Goal: Register for event/course

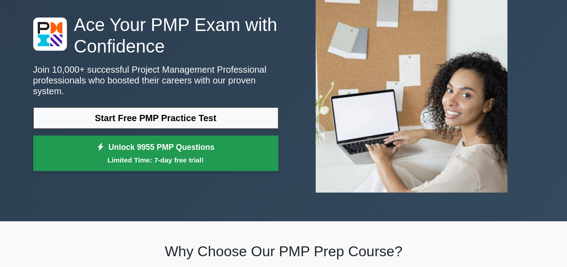
scroll to position [93, 0]
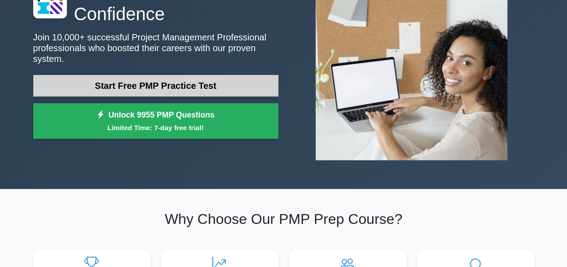
click at [225, 75] on link "Start Free PMP Practice Test" at bounding box center [155, 86] width 245 height 22
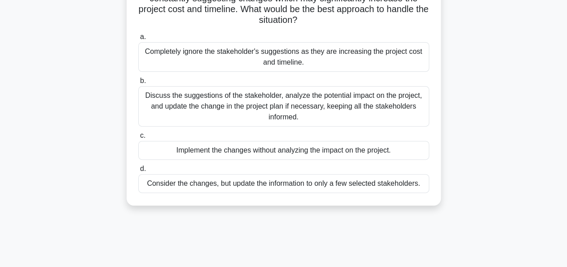
scroll to position [47, 0]
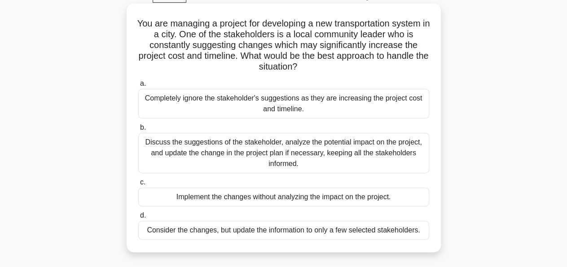
click at [322, 149] on div "Discuss the suggestions of the stakeholder, analyze the potential impact on the…" at bounding box center [283, 153] width 291 height 40
click at [313, 160] on div "Discuss the suggestions of the stakeholder, analyze the potential impact on the…" at bounding box center [283, 153] width 291 height 40
click at [138, 131] on input "b. Discuss the suggestions of the stakeholder, analyze the potential impact on …" at bounding box center [138, 128] width 0 height 6
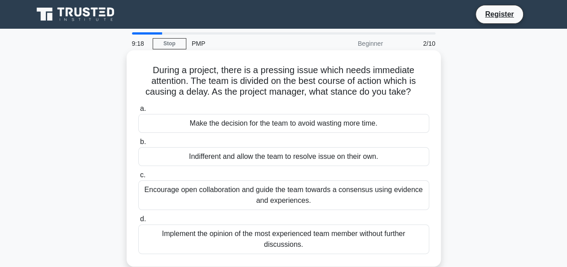
scroll to position [0, 0]
click at [299, 198] on div "Encourage open collaboration and guide the team towards a consensus using evide…" at bounding box center [283, 195] width 291 height 30
click at [138, 178] on input "c. Encourage open collaboration and guide the team towards a consensus using ev…" at bounding box center [138, 175] width 0 height 6
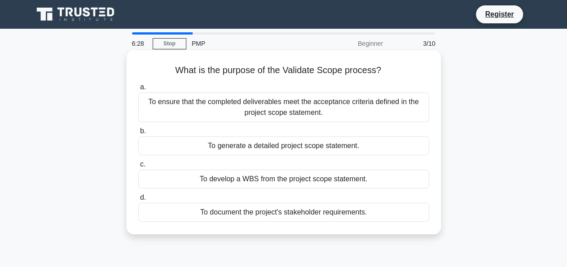
click at [228, 149] on div "To generate a detailed project scope statement." at bounding box center [283, 145] width 291 height 19
click at [138, 134] on input "b. To generate a detailed project scope statement." at bounding box center [138, 131] width 0 height 6
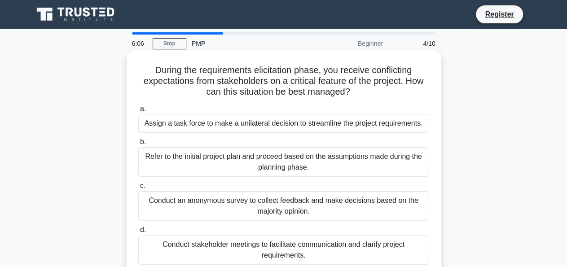
click at [241, 130] on div "Assign a task force to make a unilateral decision to streamline the project req…" at bounding box center [283, 123] width 291 height 19
click at [138, 112] on input "a. Assign a task force to make a unilateral decision to streamline the project …" at bounding box center [138, 109] width 0 height 6
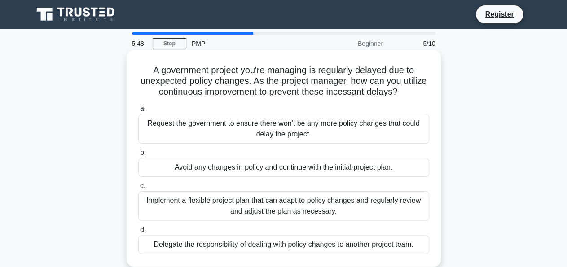
click at [263, 205] on div "Implement a flexible project plan that can adapt to policy changes and regularl…" at bounding box center [283, 206] width 291 height 30
click at [138, 189] on input "c. Implement a flexible project plan that can adapt to policy changes and regul…" at bounding box center [138, 186] width 0 height 6
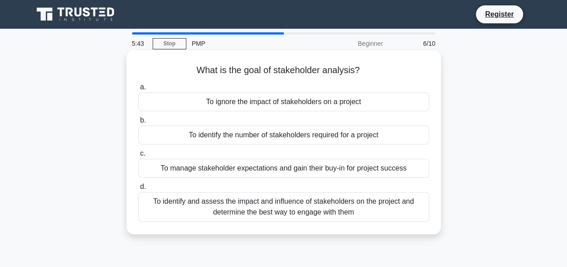
click at [261, 215] on div "To identify and assess the impact and influence of stakeholders on the project …" at bounding box center [283, 207] width 291 height 30
click at [138, 190] on input "d. To identify and assess the impact and influence of stakeholders on the proje…" at bounding box center [138, 187] width 0 height 6
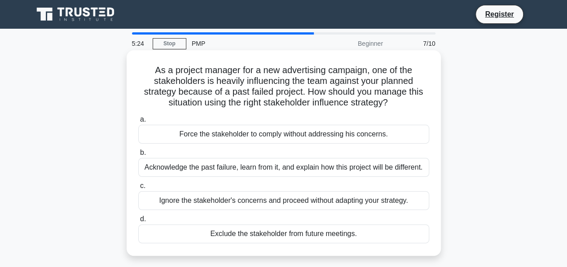
click at [250, 164] on div "Acknowledge the past failure, learn from it, and explain how this project will …" at bounding box center [283, 167] width 291 height 19
click at [138, 156] on input "b. Acknowledge the past failure, learn from it, and explain how this project wi…" at bounding box center [138, 153] width 0 height 6
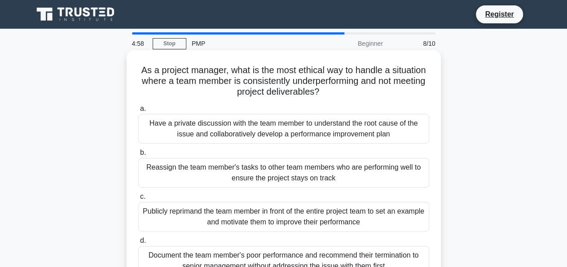
click at [237, 129] on div "Have a private discussion with the team member to understand the root cause of …" at bounding box center [283, 129] width 291 height 30
click at [138, 112] on input "a. Have a private discussion with the team member to understand the root cause …" at bounding box center [138, 109] width 0 height 6
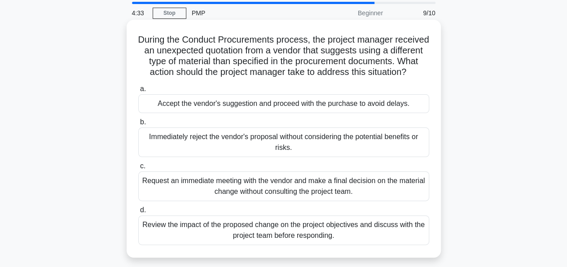
scroll to position [47, 0]
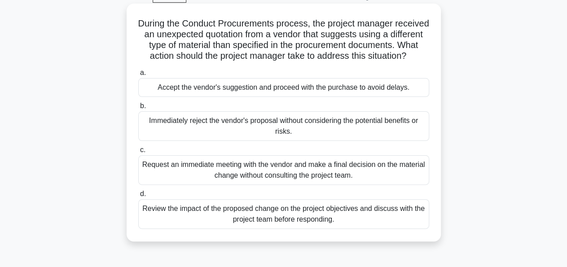
click at [237, 207] on div "Review the impact of the proposed change on the project objectives and discuss …" at bounding box center [283, 214] width 291 height 30
click at [138, 197] on input "d. Review the impact of the proposed change on the project objectives and discu…" at bounding box center [138, 194] width 0 height 6
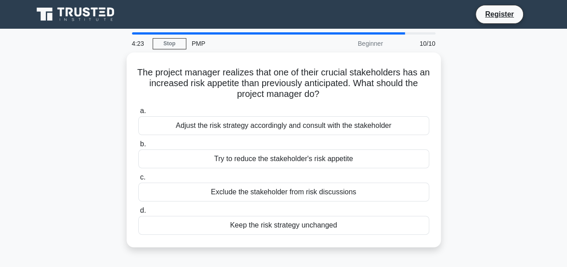
scroll to position [0, 0]
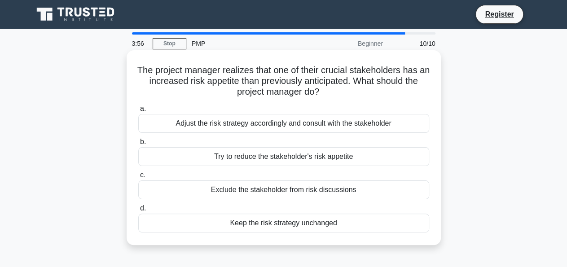
click at [225, 155] on div "Try to reduce the stakeholder's risk appetite" at bounding box center [283, 156] width 291 height 19
click at [138, 145] on input "b. Try to reduce the stakeholder's risk appetite" at bounding box center [138, 142] width 0 height 6
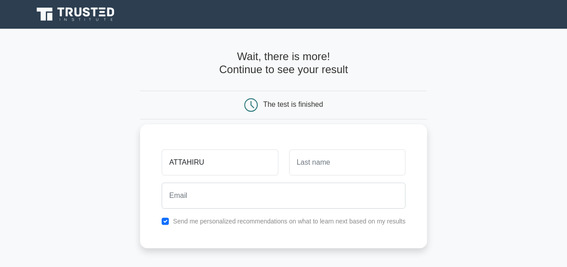
type input "ATTAHIRU"
click at [307, 154] on input "text" at bounding box center [347, 162] width 116 height 26
type input "HUSSAINI"
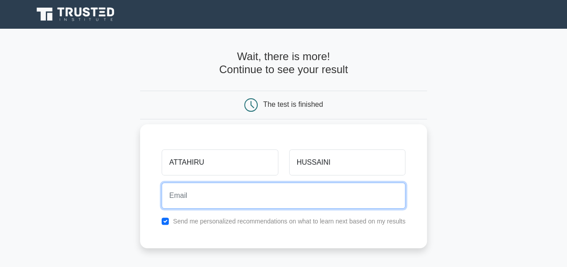
click at [297, 202] on input "email" at bounding box center [284, 196] width 244 height 26
type input "h"
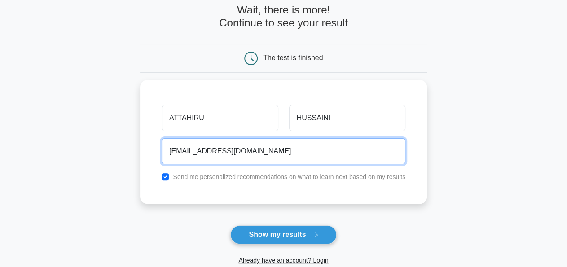
scroll to position [93, 0]
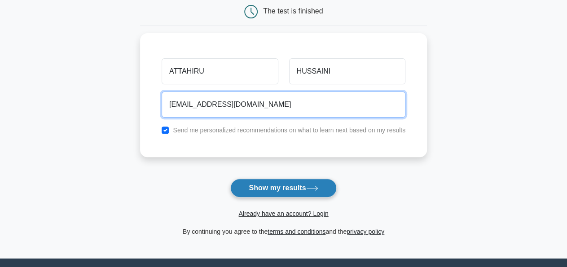
type input "kebbe23@gmail.com"
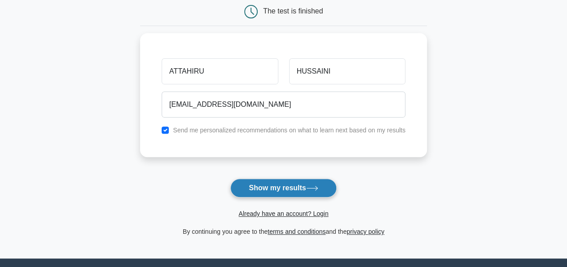
click at [310, 187] on icon at bounding box center [312, 188] width 12 height 5
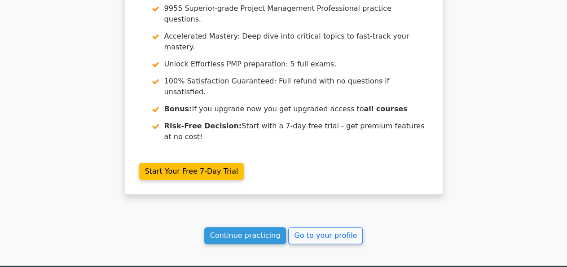
scroll to position [1709, 0]
